Goal: Transaction & Acquisition: Purchase product/service

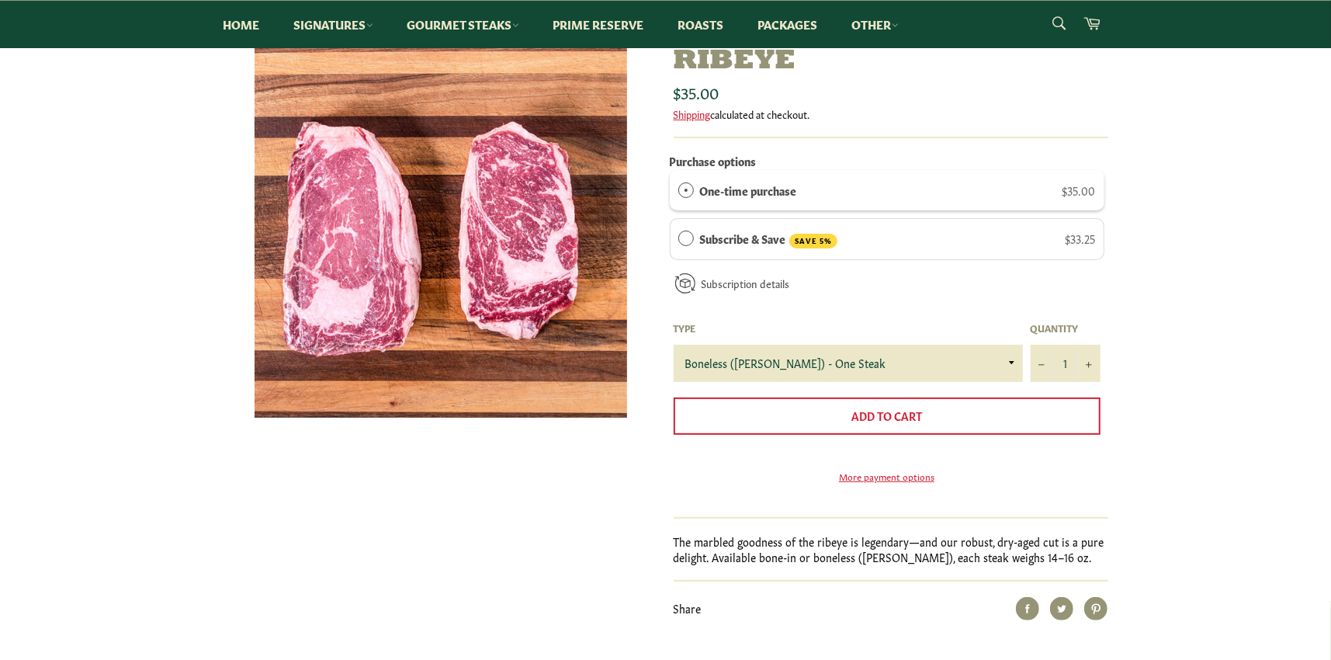
scroll to position [161, 0]
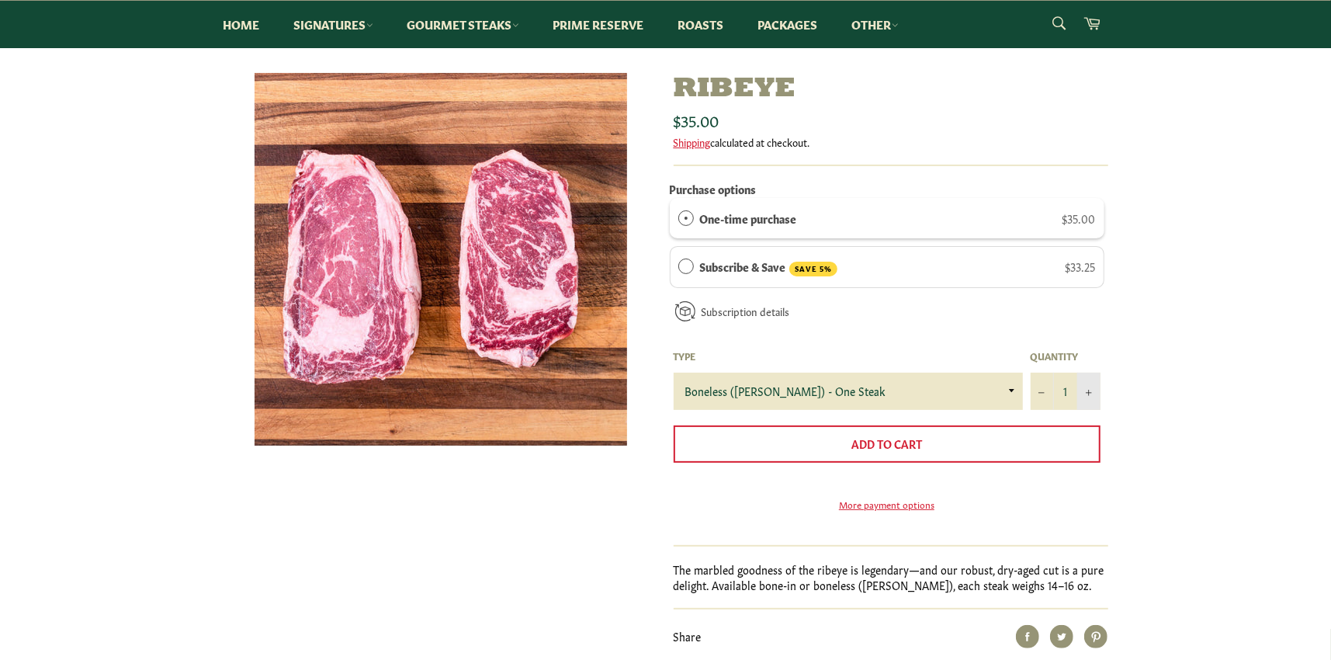
click at [1088, 395] on icon "Increase item quantity by one" at bounding box center [1089, 393] width 6 height 6
type input "2"
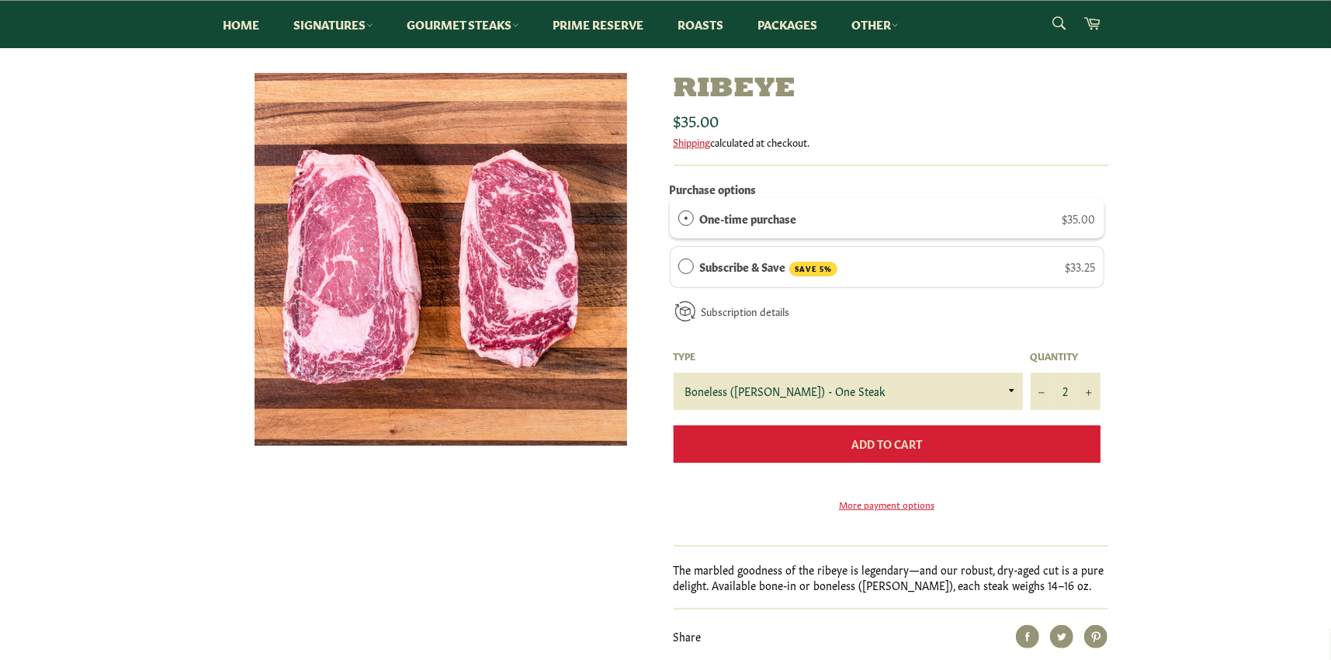
click at [964, 438] on button "Add to Cart" at bounding box center [887, 443] width 427 height 37
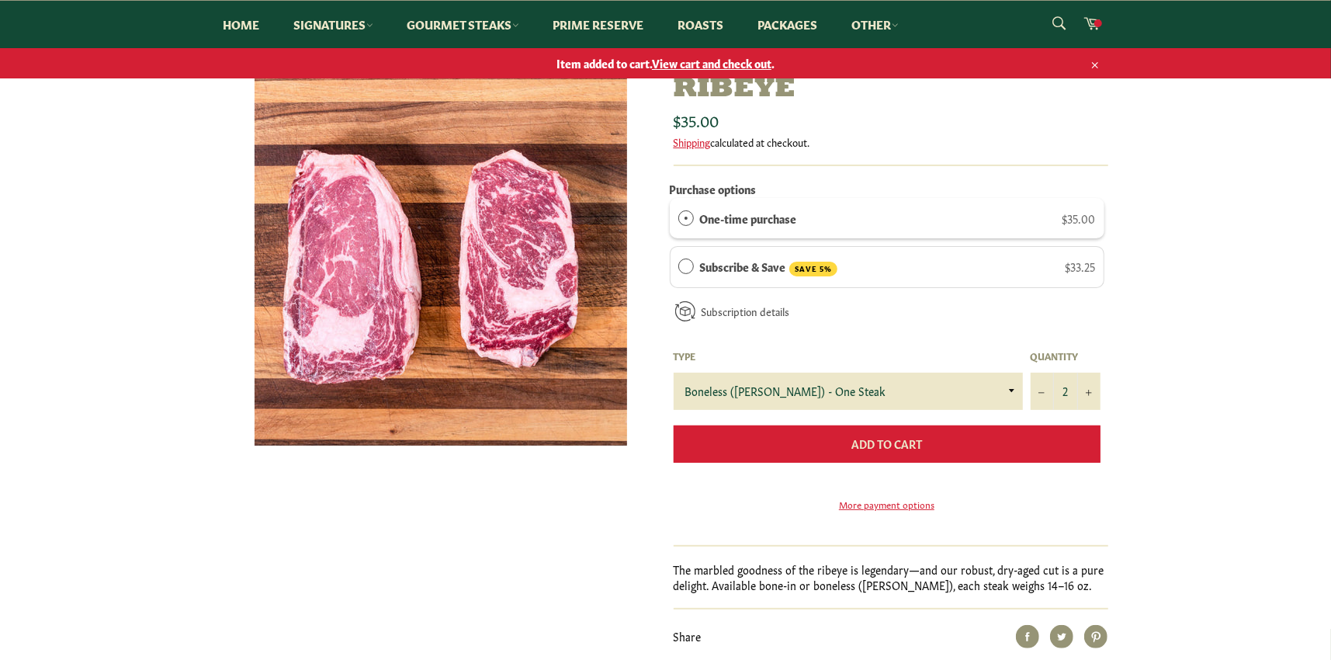
click at [964, 438] on button "Add to Cart" at bounding box center [887, 443] width 427 height 37
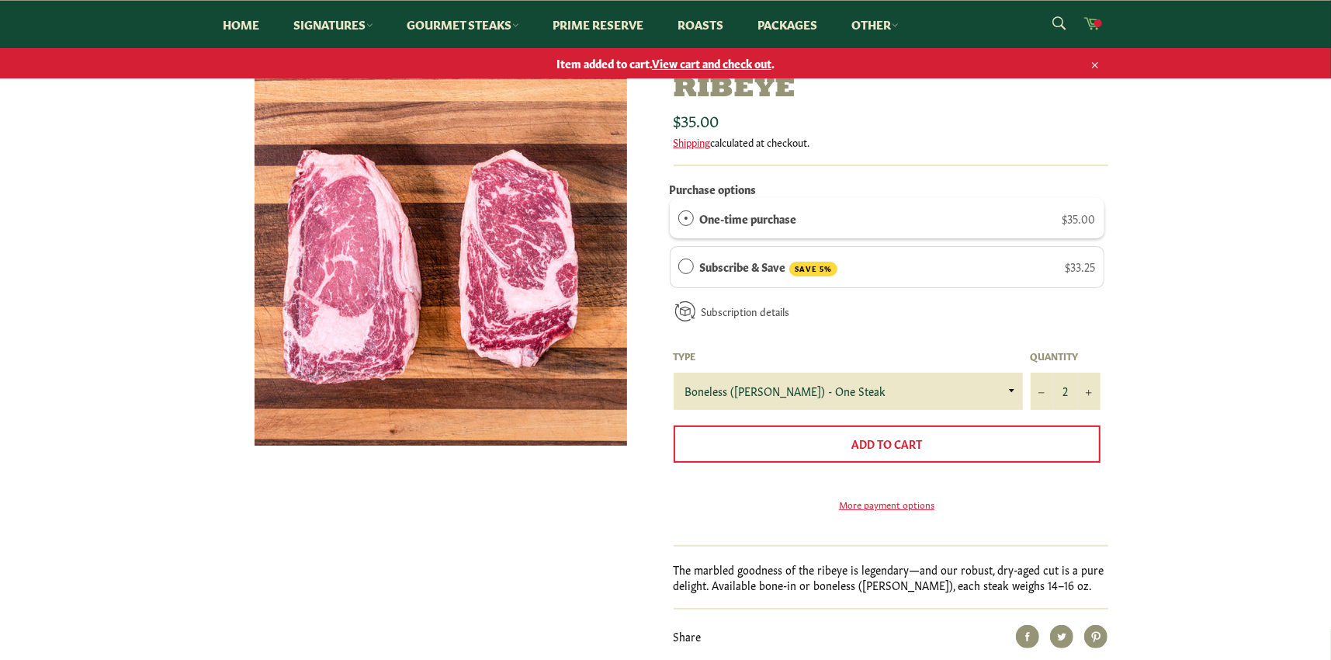
click at [1096, 25] on span at bounding box center [1099, 23] width 8 height 8
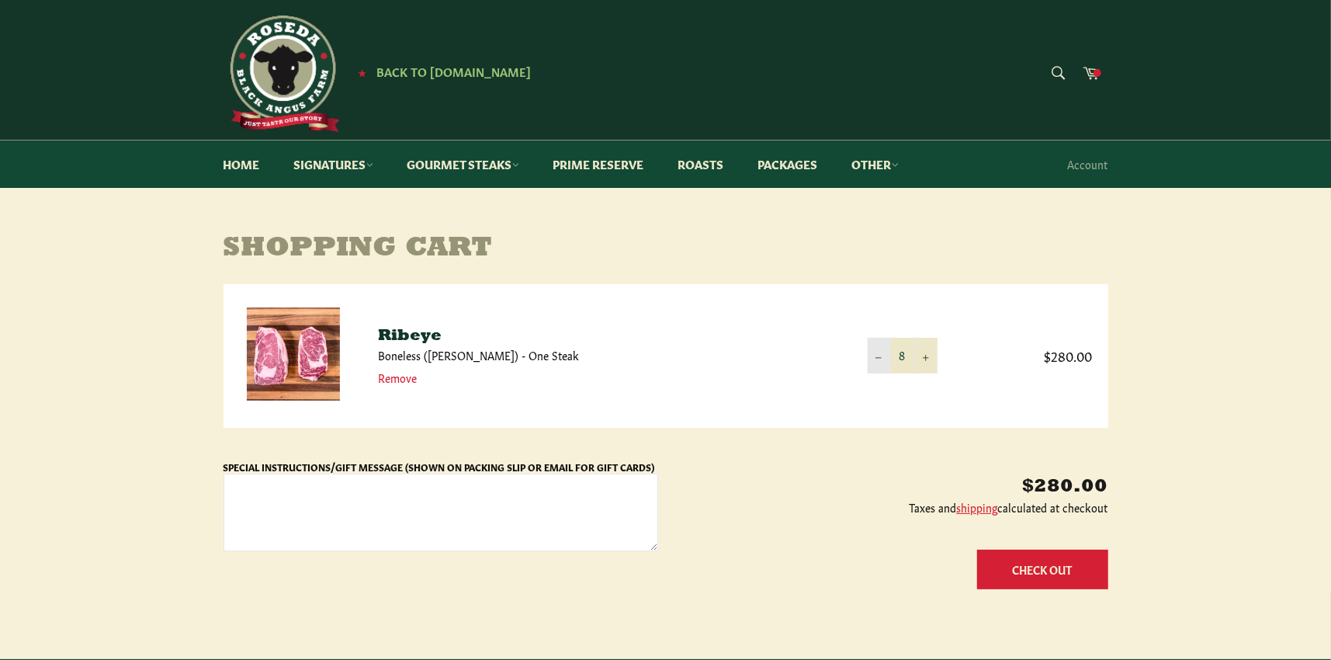
click at [885, 358] on button "−" at bounding box center [879, 355] width 23 height 35
click at [367, 165] on link "Signatures" at bounding box center [334, 164] width 110 height 47
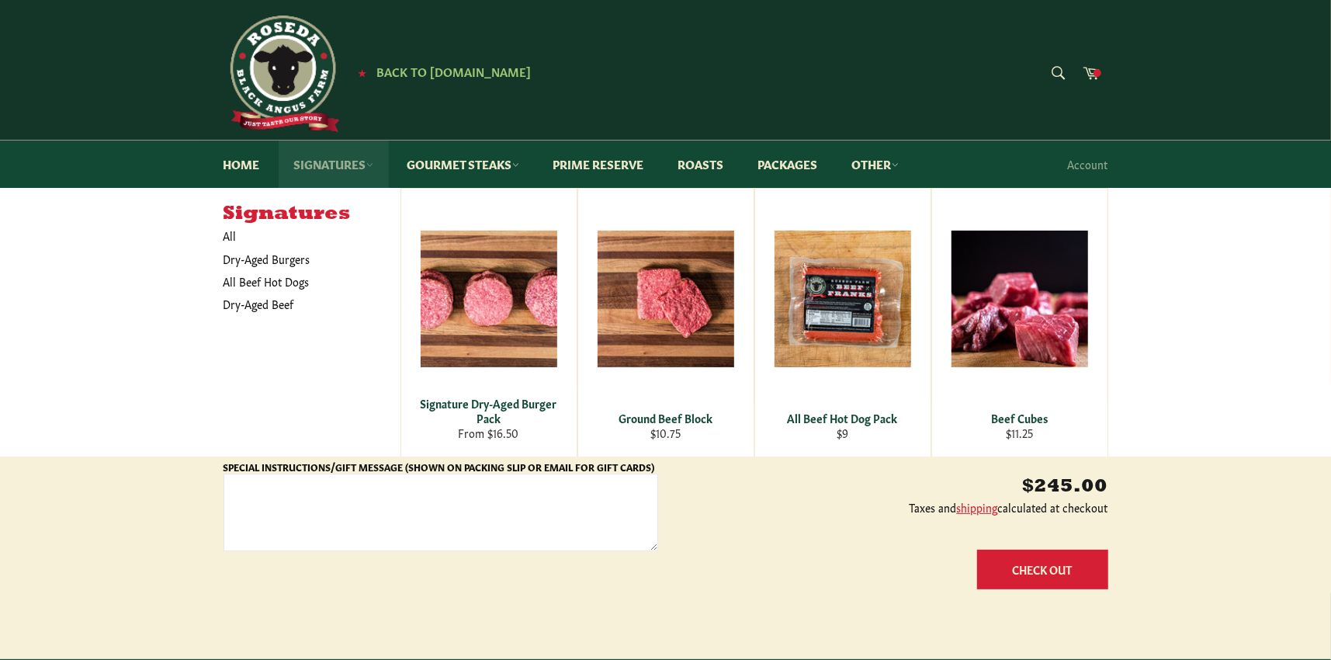
click at [367, 165] on link "Signatures" at bounding box center [334, 164] width 110 height 47
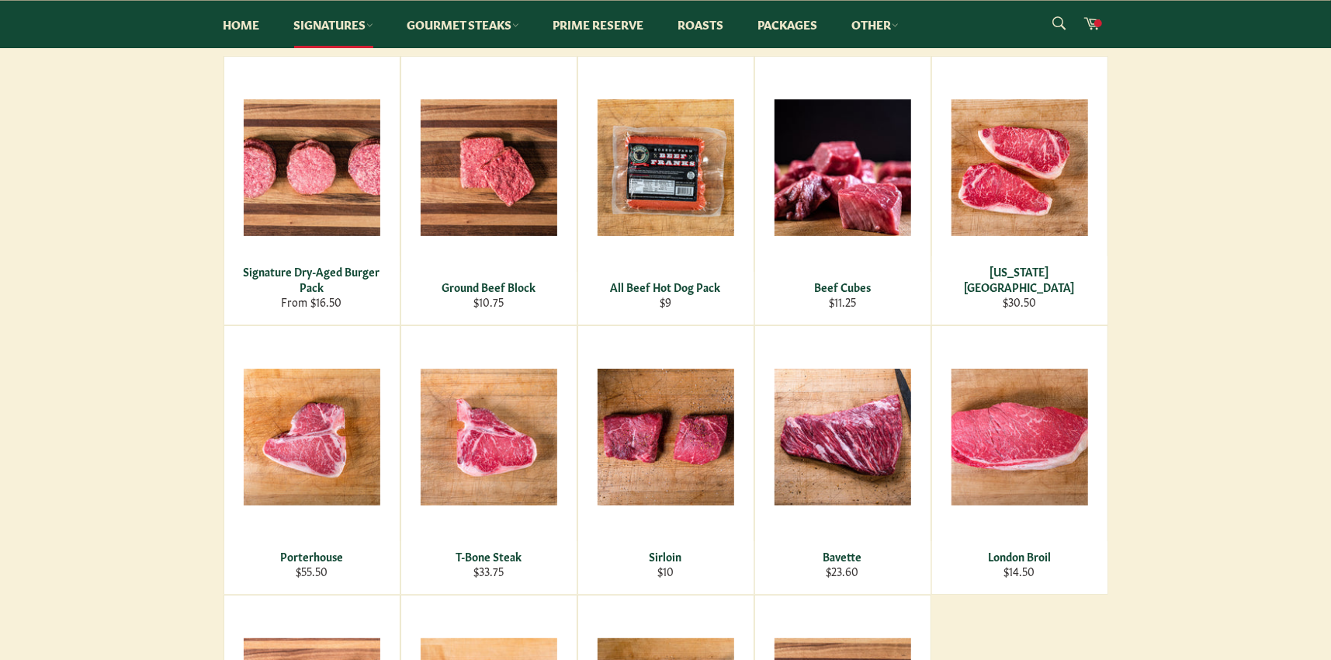
scroll to position [245, 0]
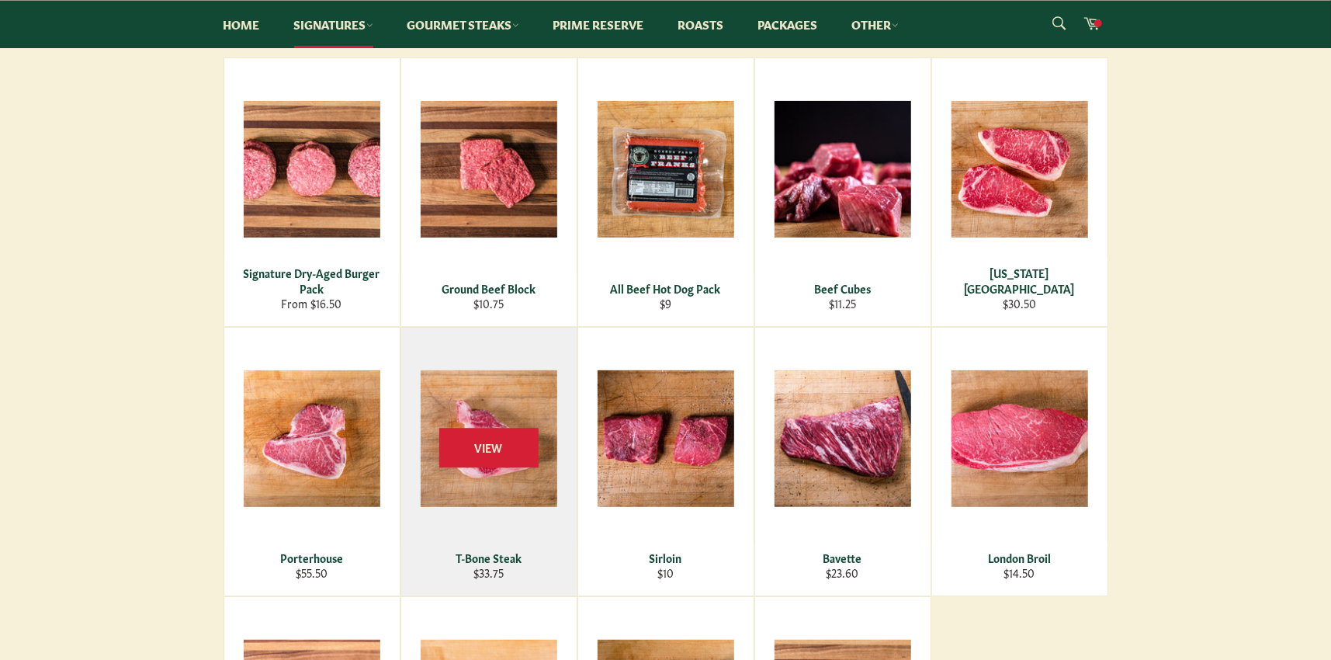
click at [475, 476] on div "View" at bounding box center [488, 462] width 175 height 268
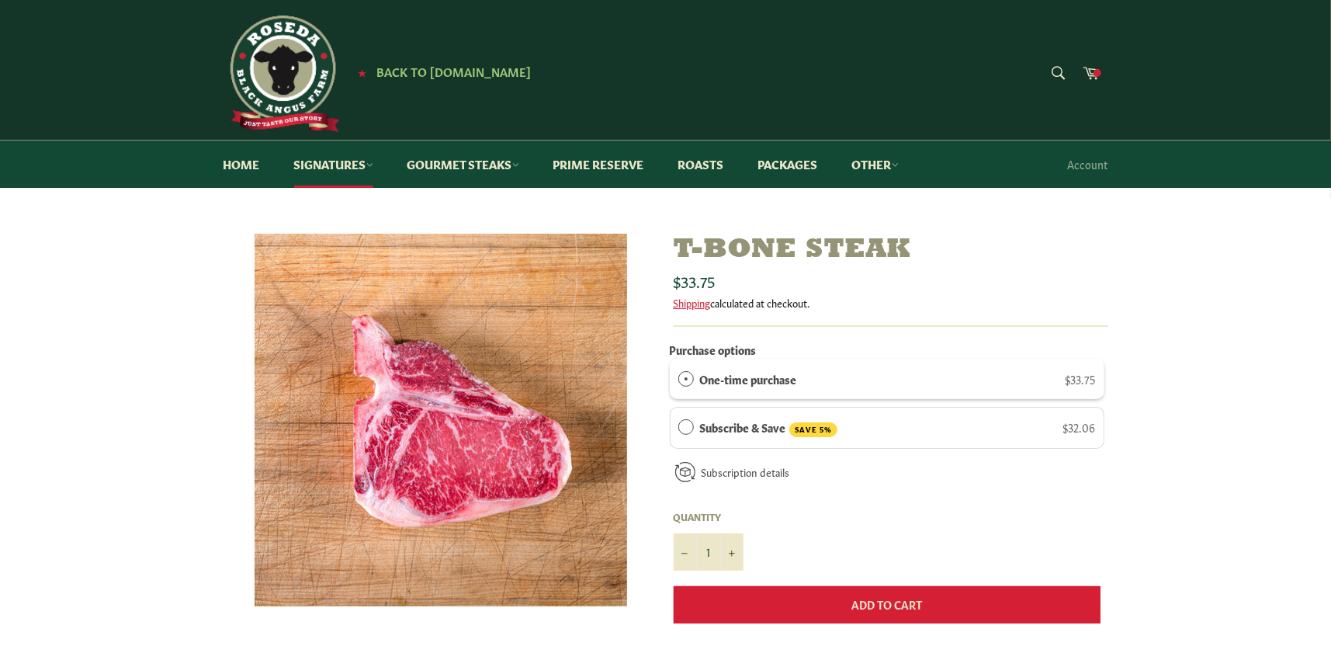
click at [876, 609] on span "Add to Cart" at bounding box center [887, 604] width 71 height 16
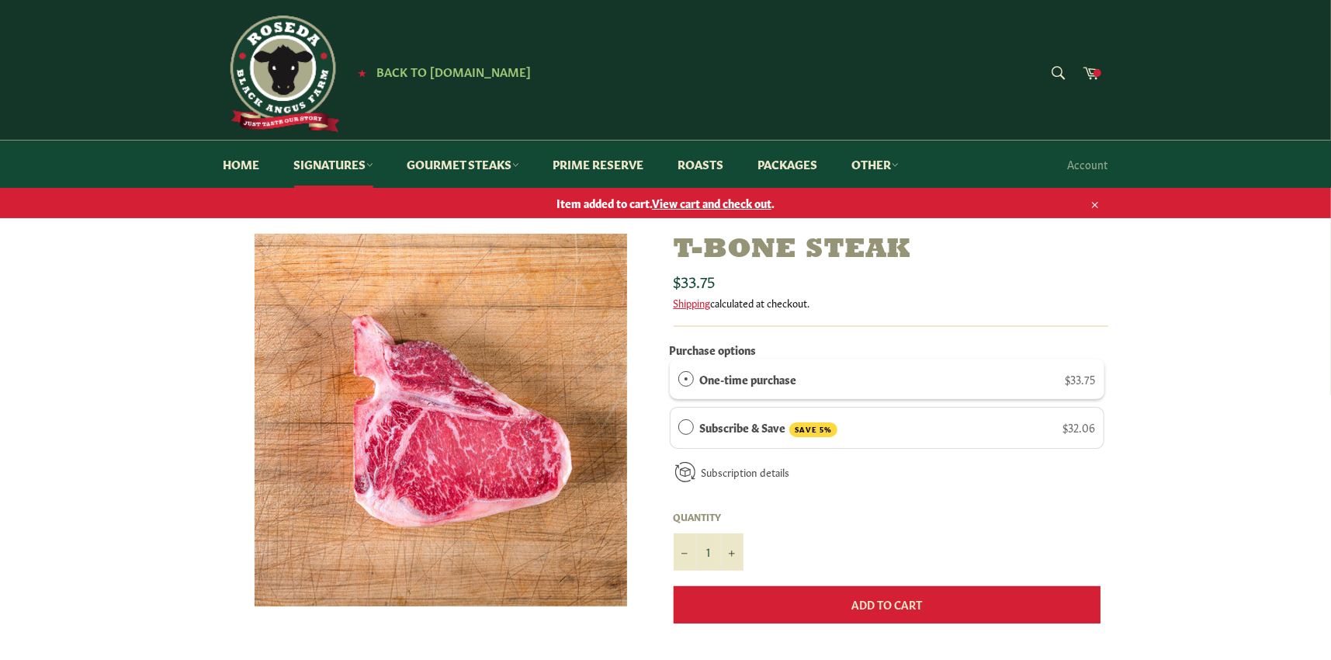
click at [879, 606] on span "Add to Cart" at bounding box center [887, 604] width 71 height 16
drag, startPoint x: 879, startPoint y: 606, endPoint x: 842, endPoint y: 606, distance: 37.3
click at [842, 606] on button "Add to Cart" at bounding box center [887, 604] width 427 height 37
click at [837, 609] on button "Add to Cart" at bounding box center [887, 604] width 427 height 37
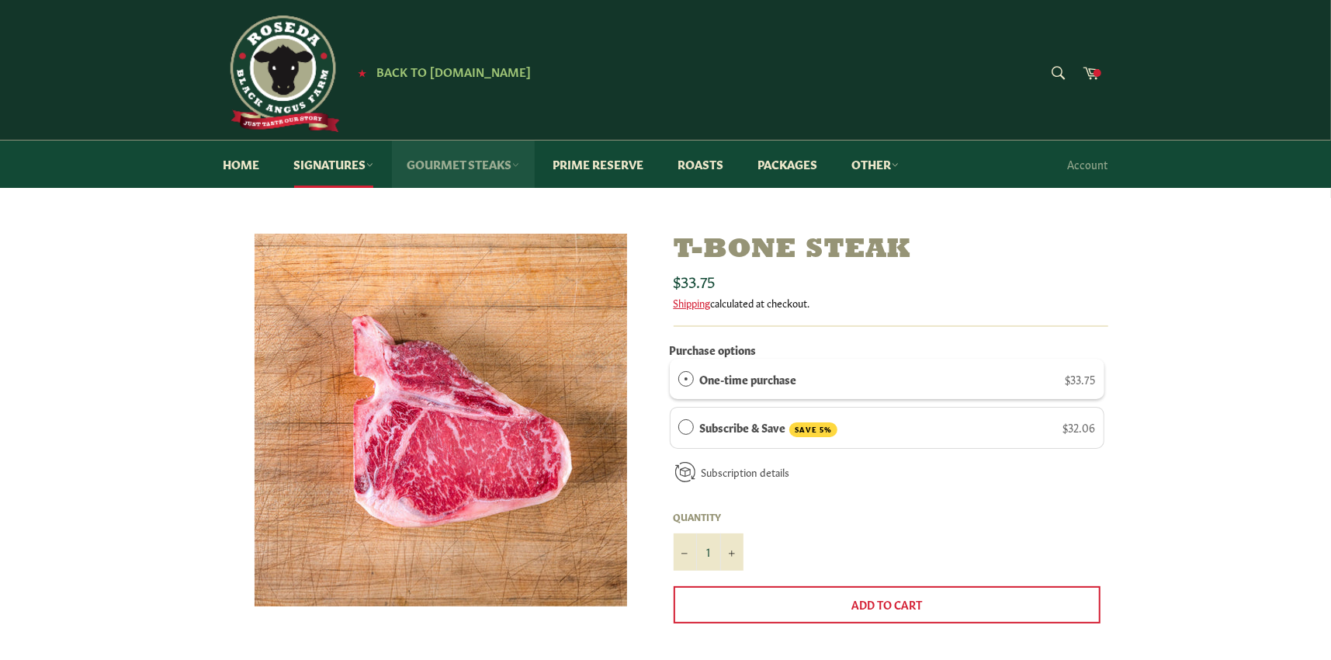
click at [483, 168] on link "Gourmet Steaks" at bounding box center [463, 164] width 143 height 47
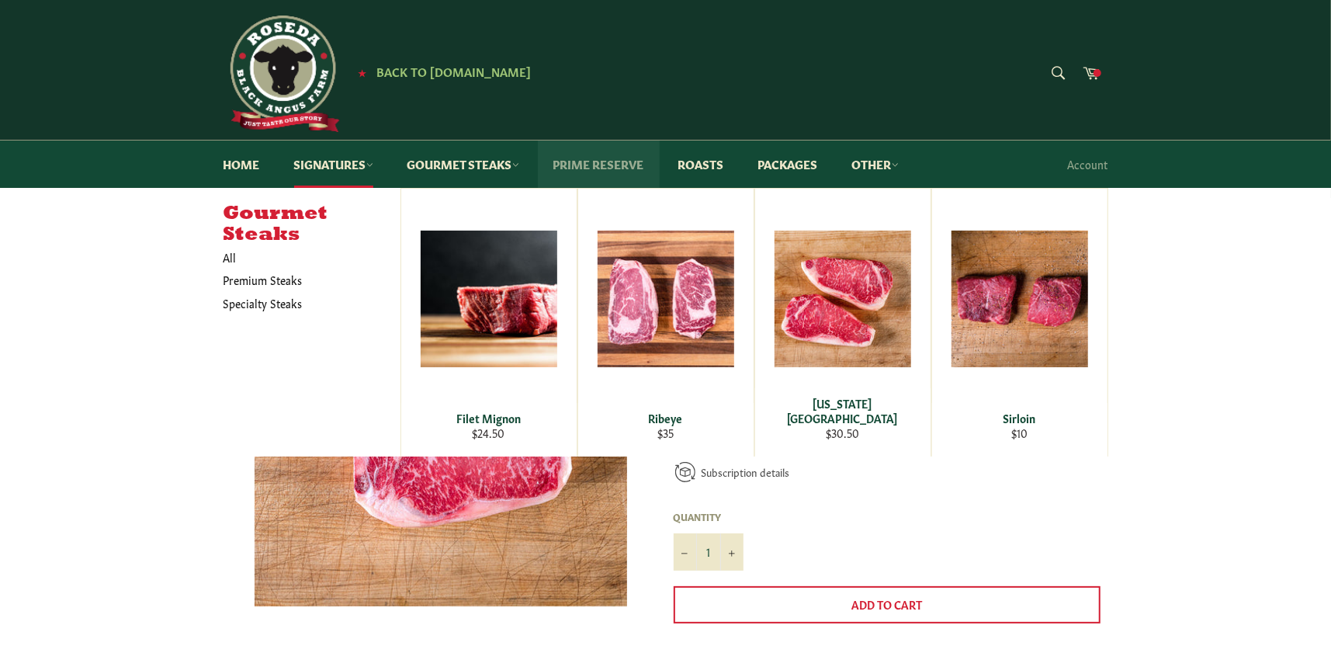
click at [595, 165] on link "Prime Reserve" at bounding box center [599, 164] width 122 height 47
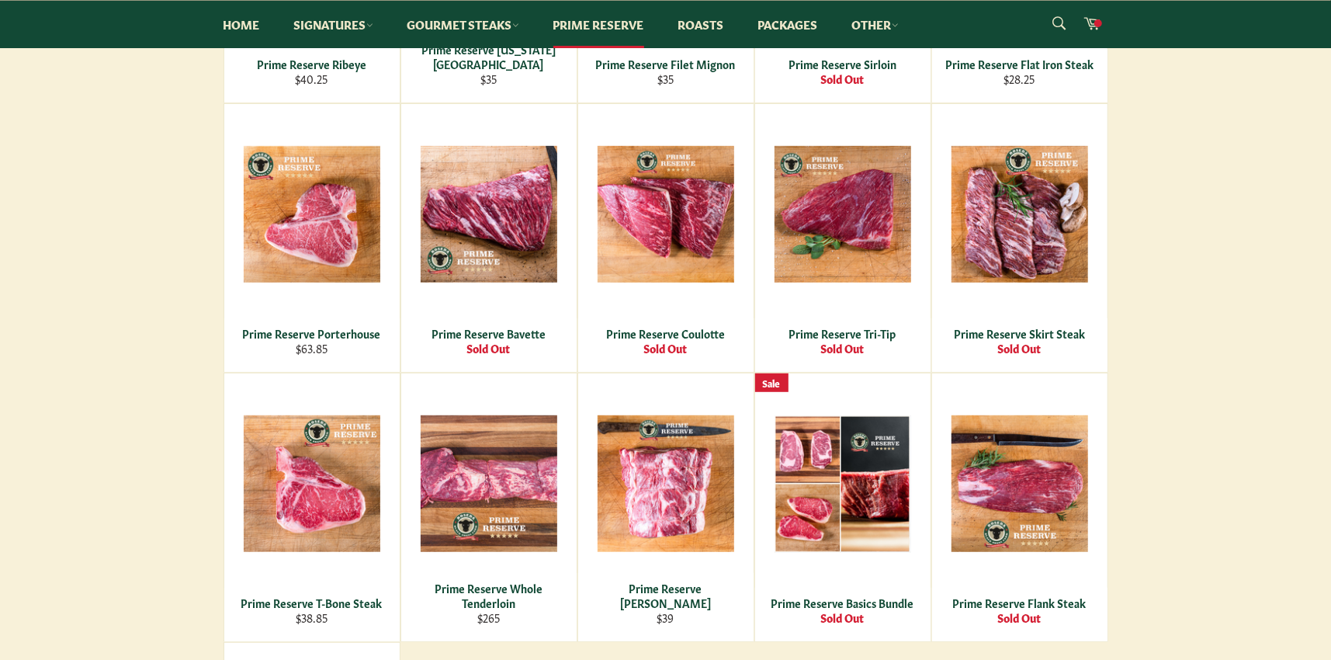
scroll to position [526, 0]
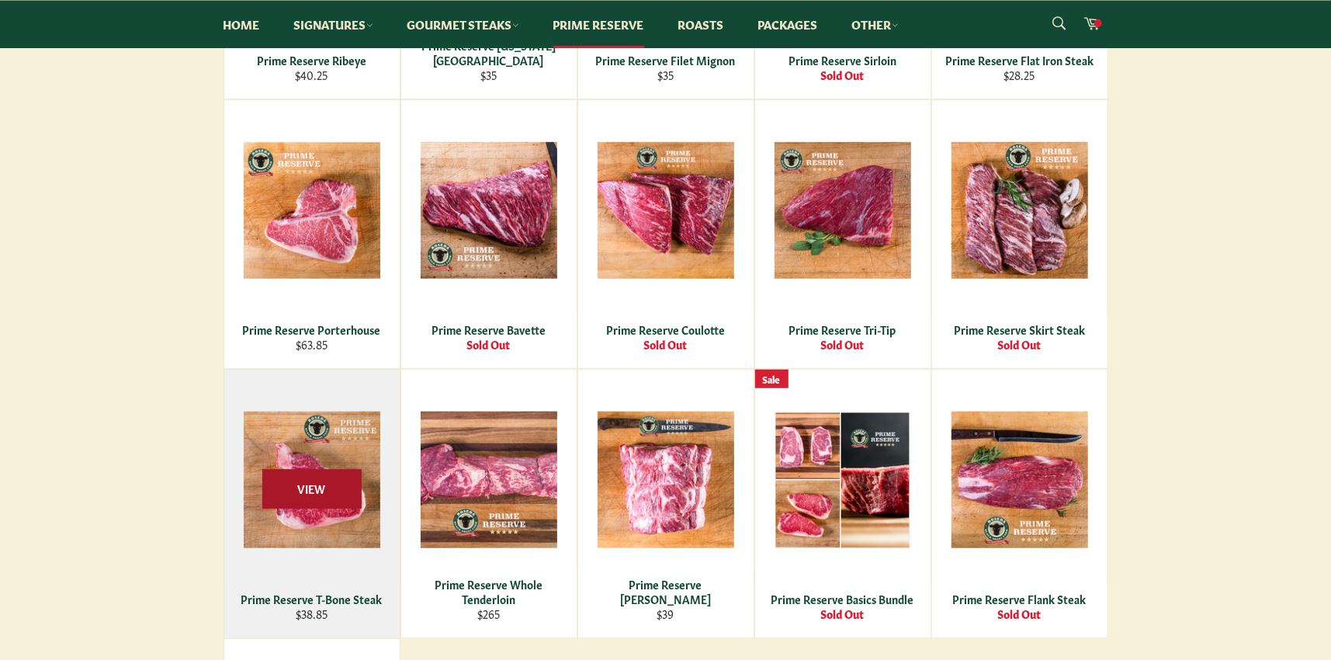
click at [307, 499] on span "View" at bounding box center [311, 490] width 99 height 40
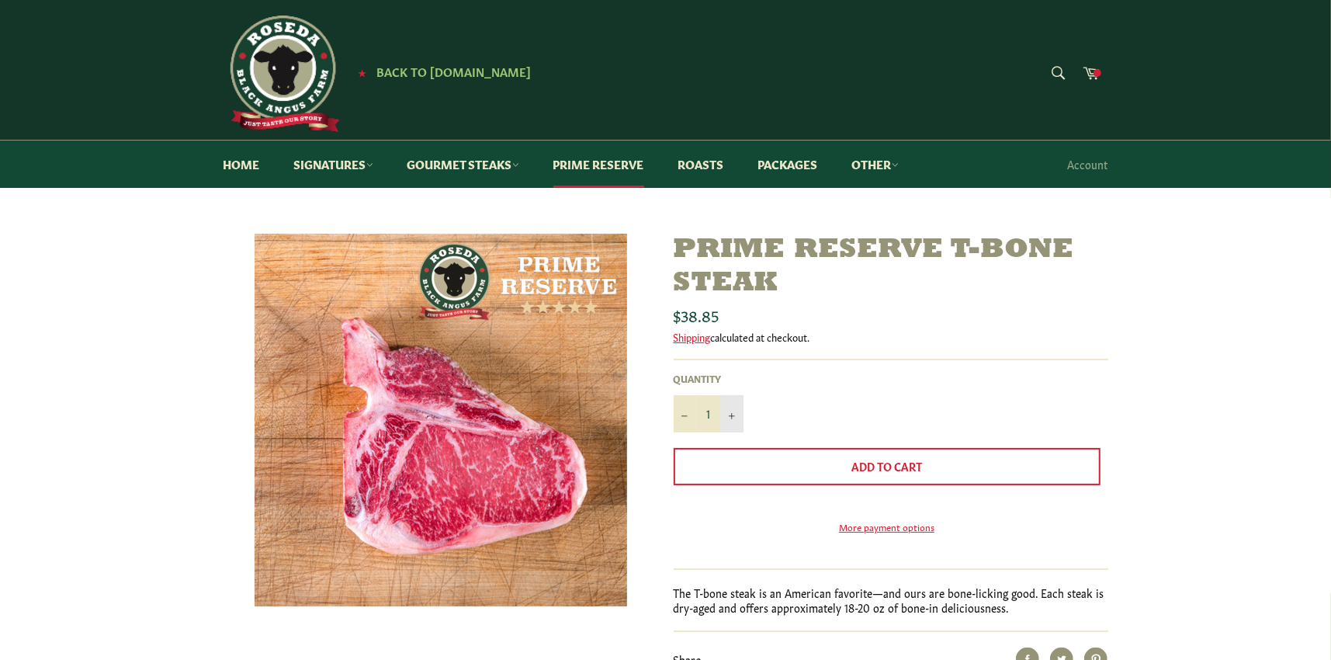
click at [731, 413] on icon "Increase item quantity by one" at bounding box center [732, 416] width 6 height 6
type input "2"
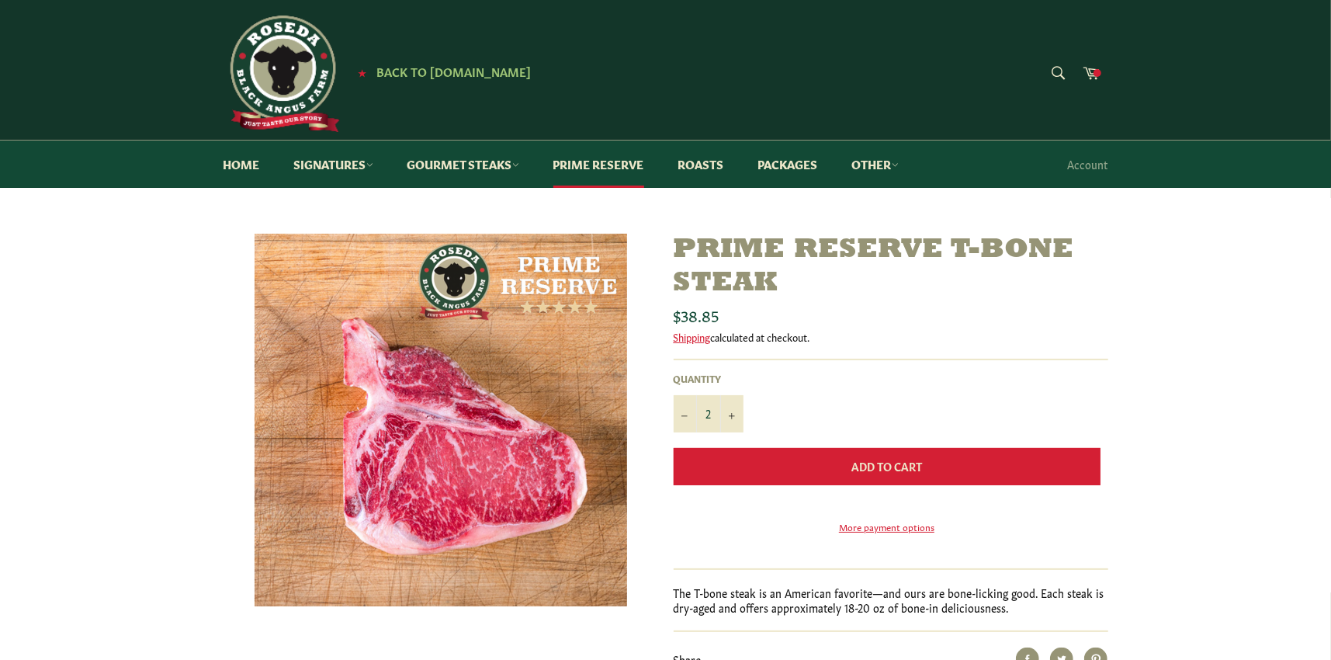
click at [825, 461] on button "Add to Cart" at bounding box center [887, 466] width 427 height 37
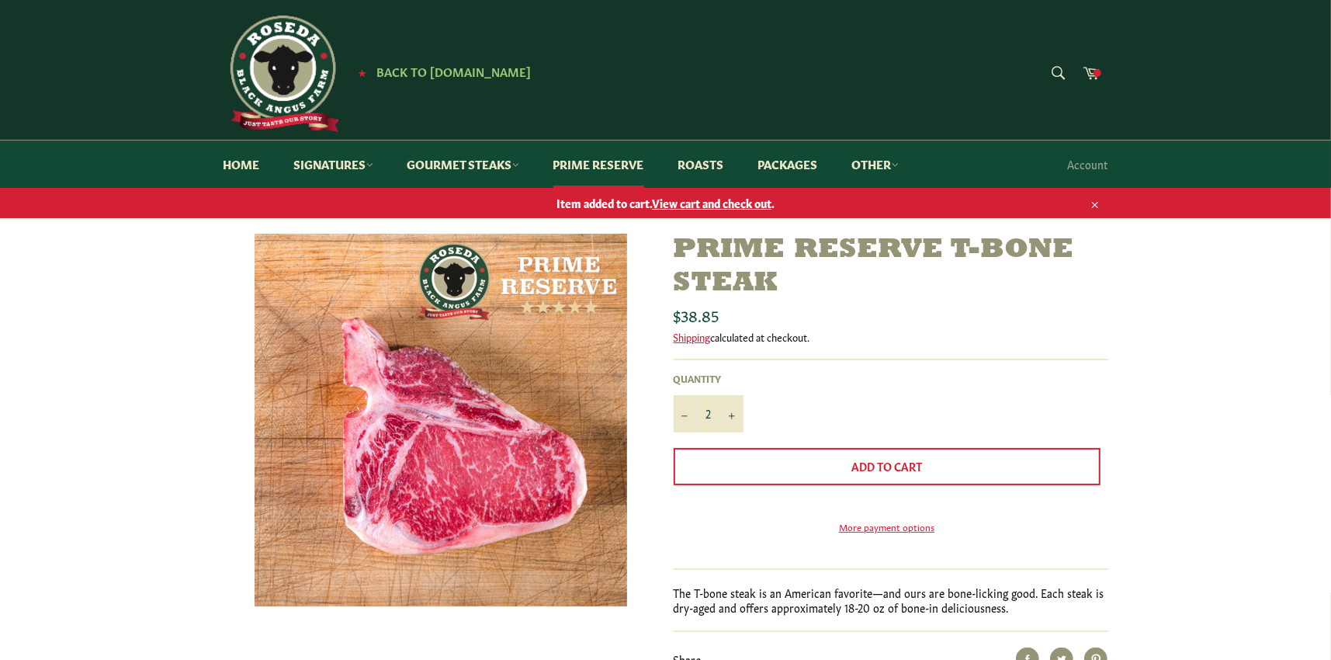
click at [706, 208] on span "View cart and check out" at bounding box center [712, 203] width 120 height 16
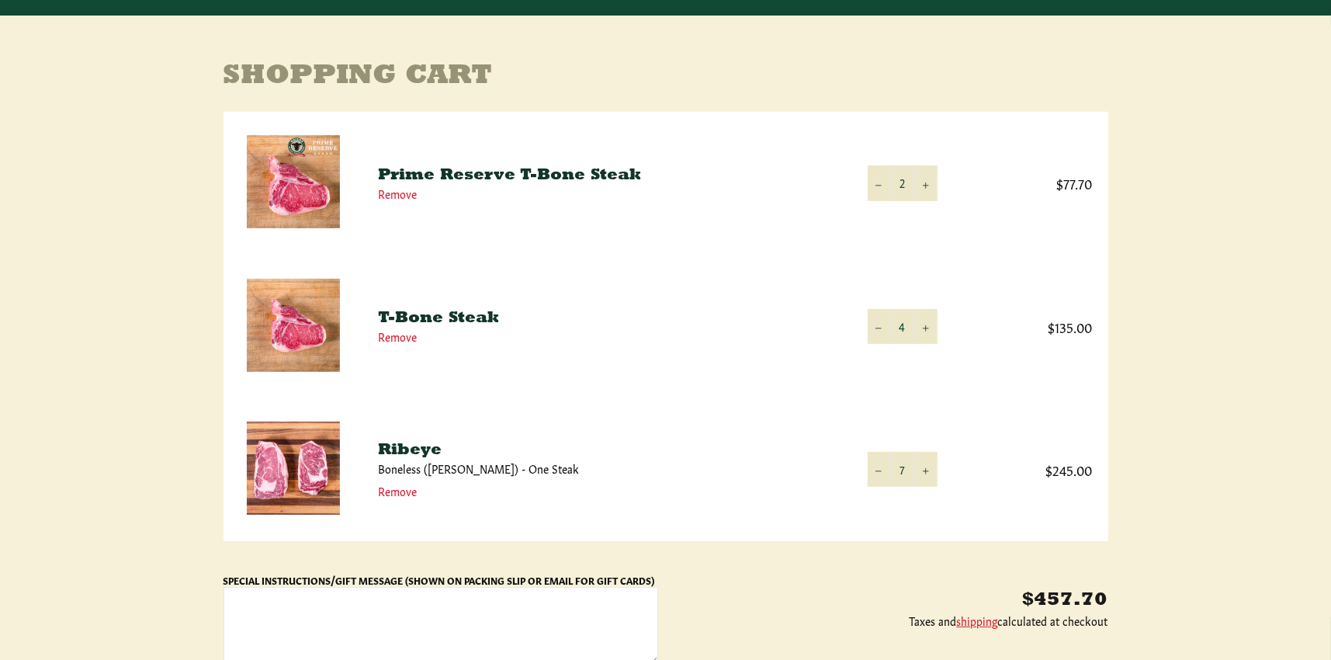
scroll to position [174, 0]
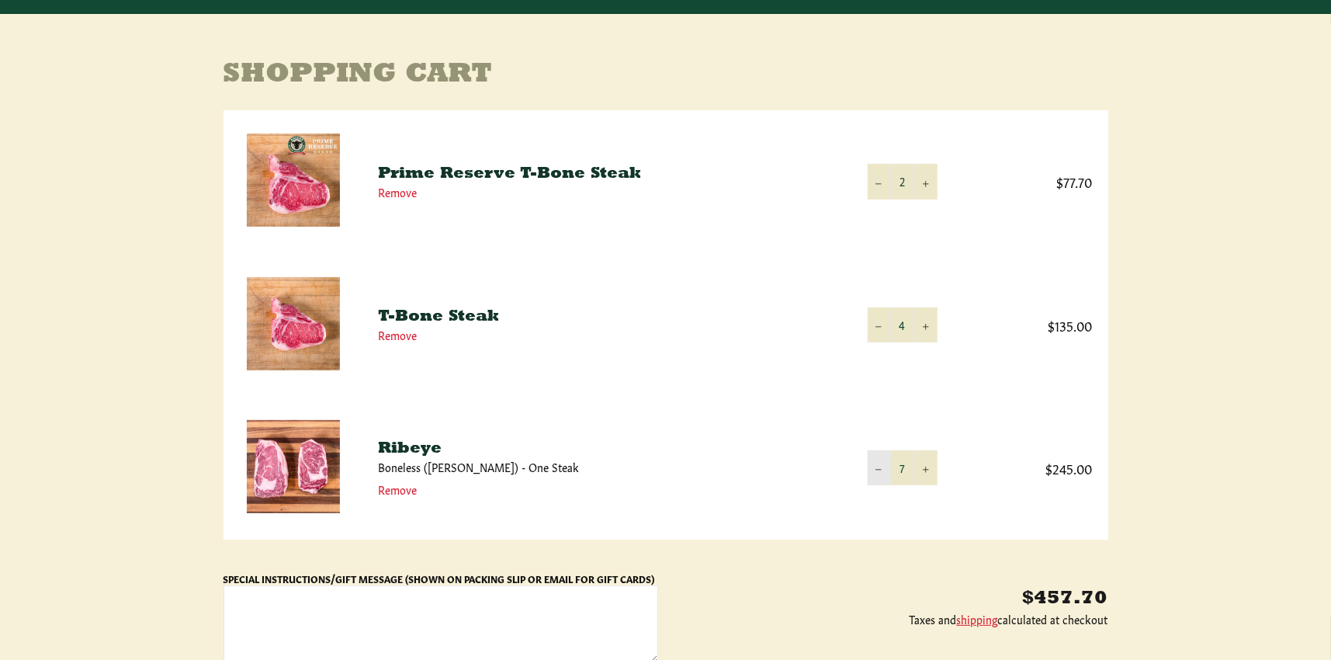
click at [877, 467] on icon "Reduce item quantity by one" at bounding box center [879, 470] width 6 height 6
click at [877, 612] on p "Taxes and shipping calculated at checkout" at bounding box center [891, 619] width 435 height 15
click at [875, 468] on button "−" at bounding box center [879, 467] width 23 height 35
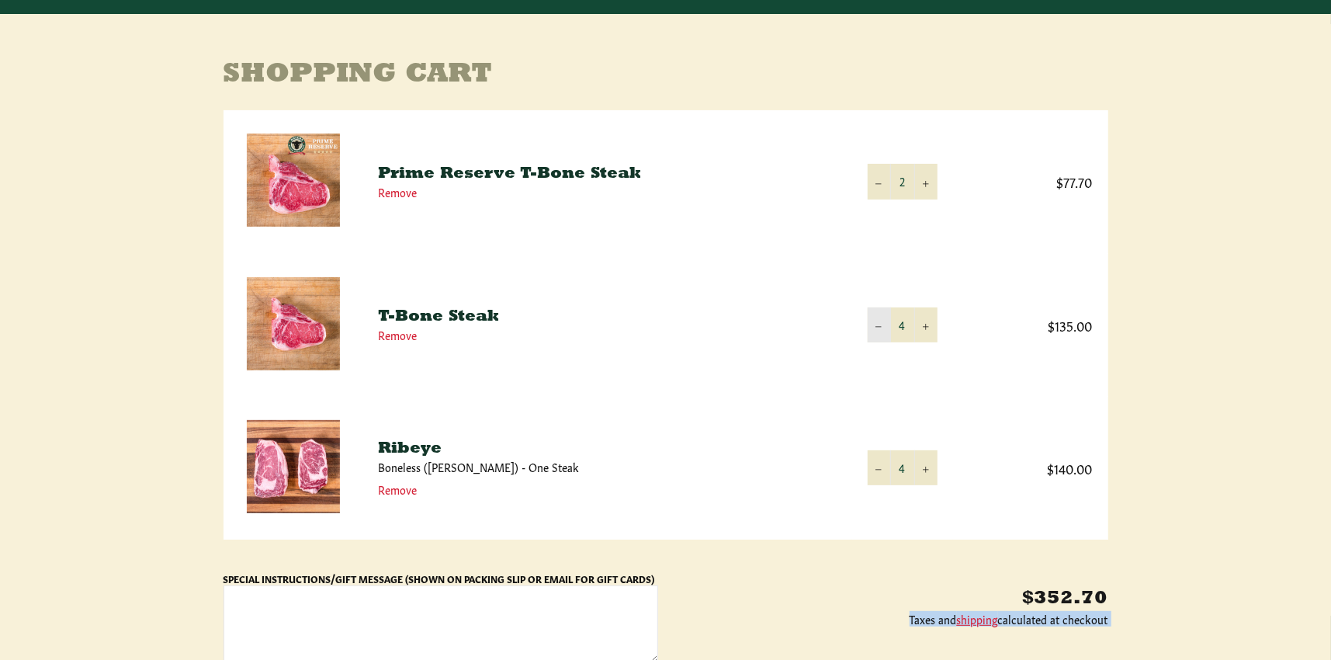
click at [873, 328] on button "−" at bounding box center [879, 324] width 23 height 35
click at [869, 320] on button "−" at bounding box center [879, 324] width 23 height 35
click at [872, 322] on button "−" at bounding box center [879, 324] width 23 height 35
click at [873, 467] on button "−" at bounding box center [879, 467] width 23 height 35
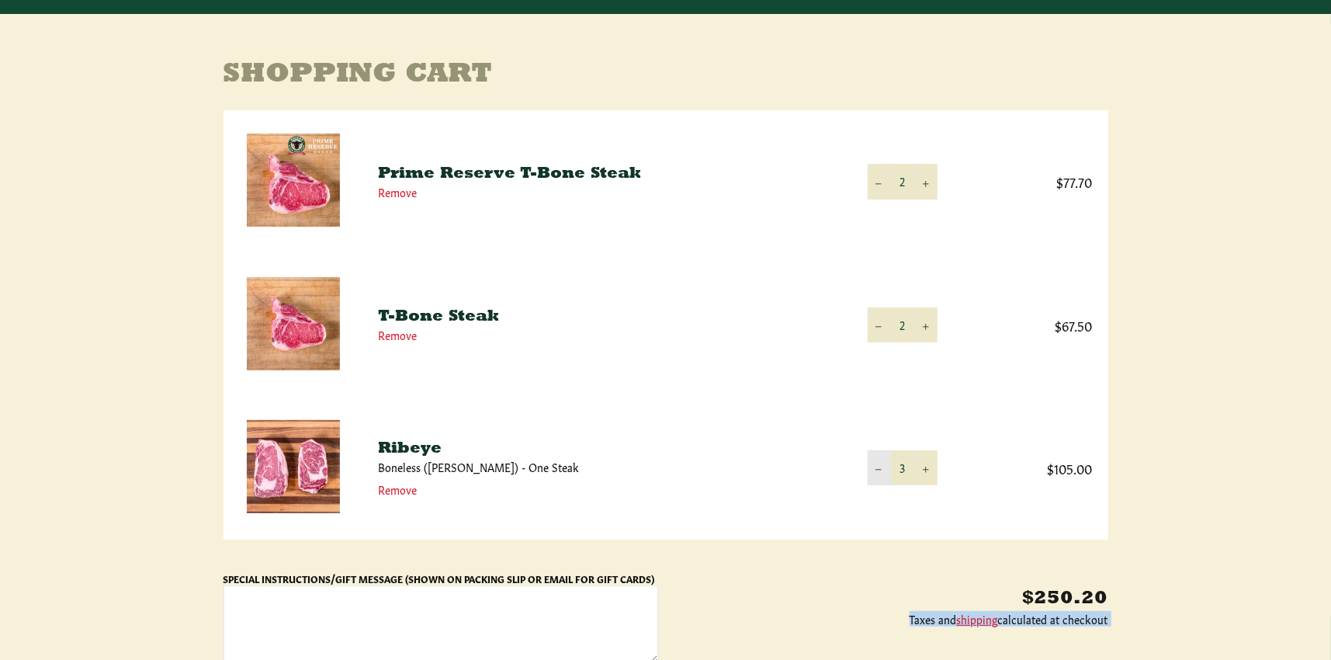
click at [873, 467] on button "−" at bounding box center [879, 467] width 23 height 35
click at [393, 336] on link "Remove" at bounding box center [398, 335] width 39 height 16
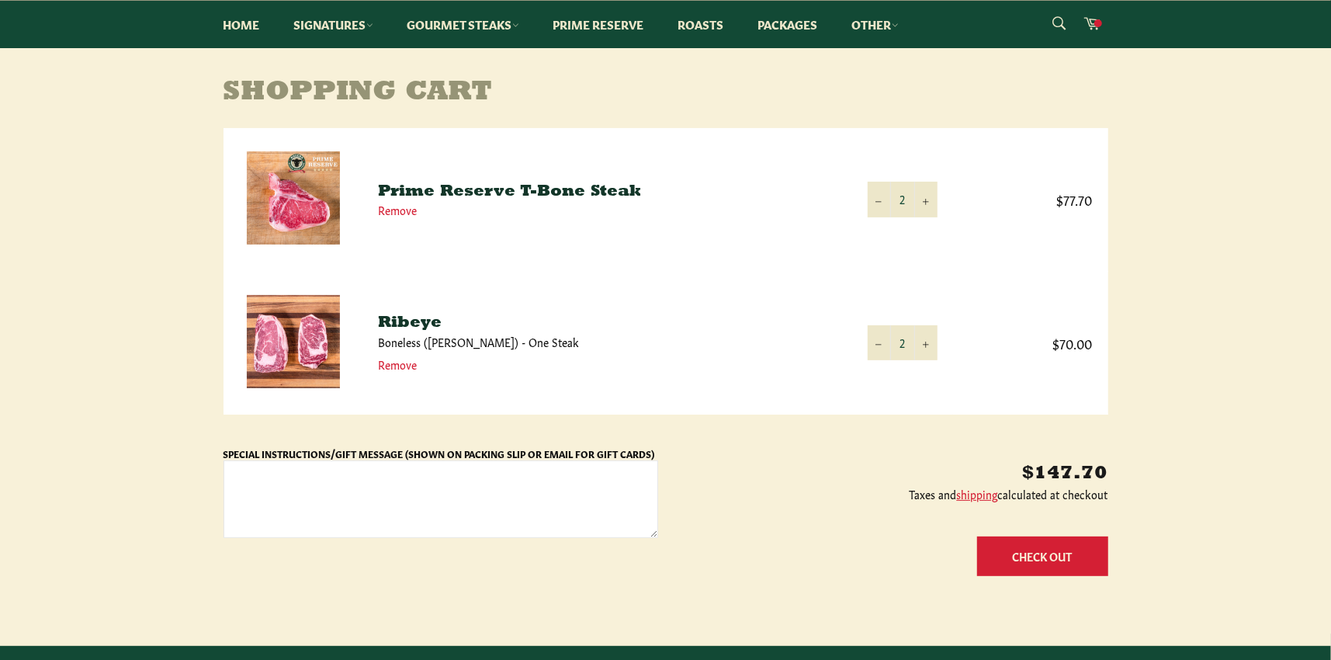
scroll to position [227, 0]
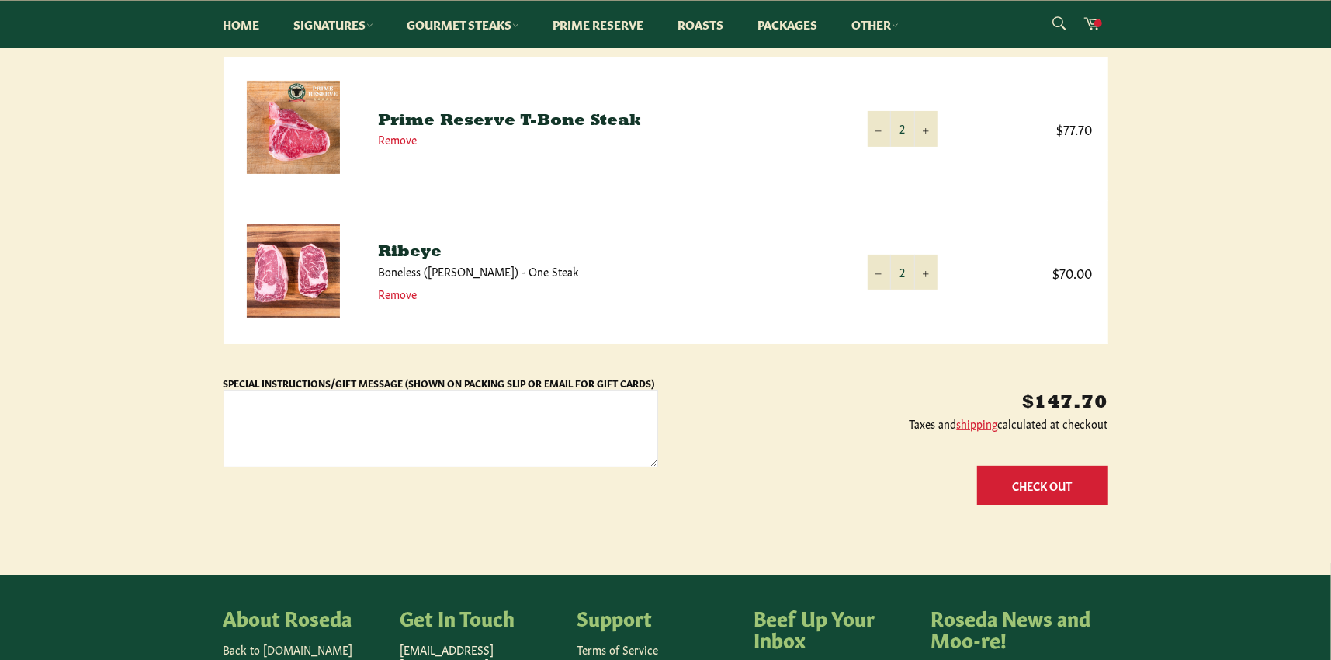
click at [1050, 484] on button "Check Out" at bounding box center [1042, 486] width 131 height 40
